Goal: Information Seeking & Learning: Learn about a topic

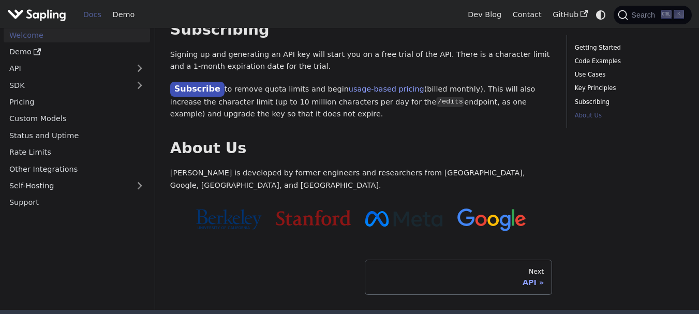
scroll to position [923, 0]
click at [540, 267] on div "Next" at bounding box center [458, 271] width 171 height 8
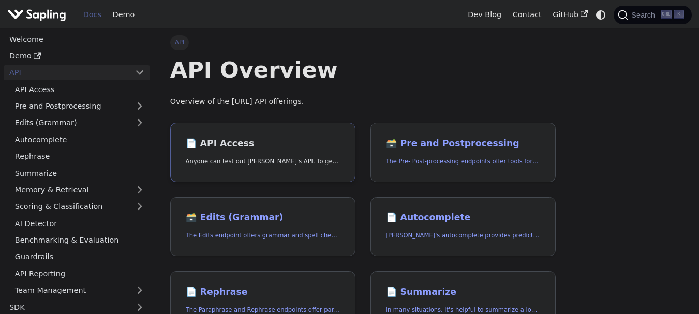
click at [301, 172] on link "📄️ API Access Anyone can test out [PERSON_NAME]'s API. To get started with the …" at bounding box center [262, 153] width 185 height 60
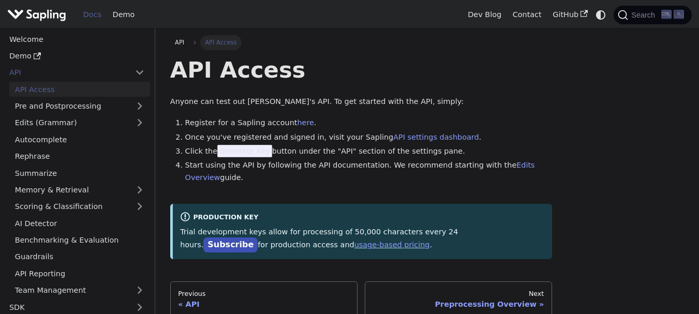
scroll to position [116, 0]
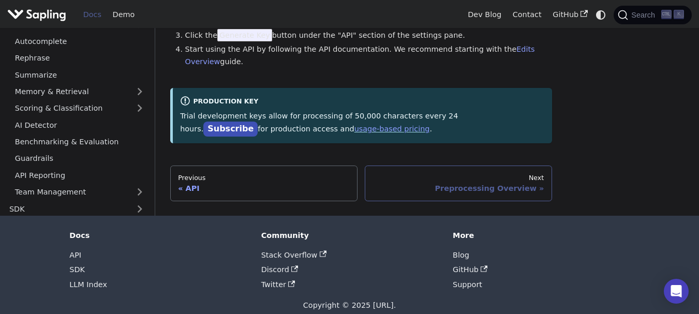
click at [539, 174] on div "Next" at bounding box center [458, 178] width 171 height 8
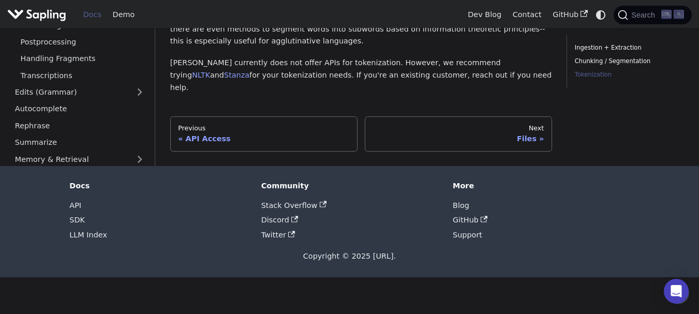
scroll to position [428, 0]
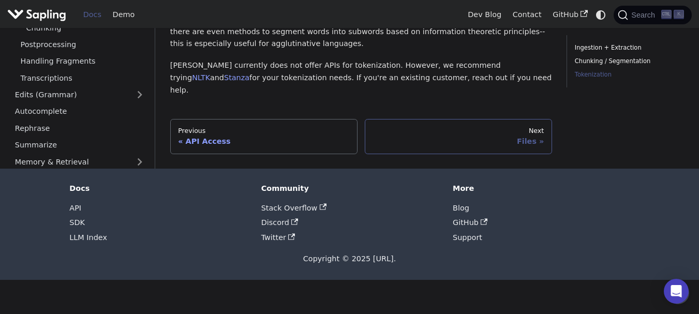
click at [539, 127] on div "Next" at bounding box center [458, 131] width 171 height 8
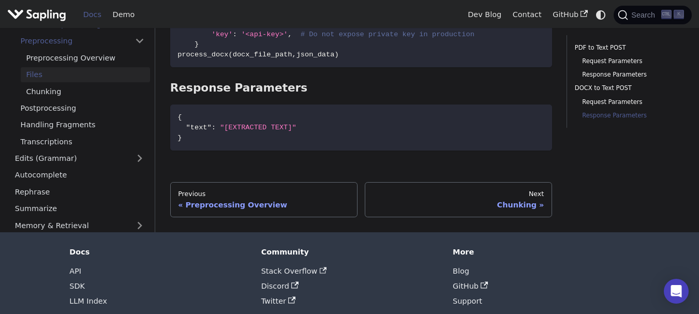
scroll to position [1134, 0]
